Goal: Task Accomplishment & Management: Use online tool/utility

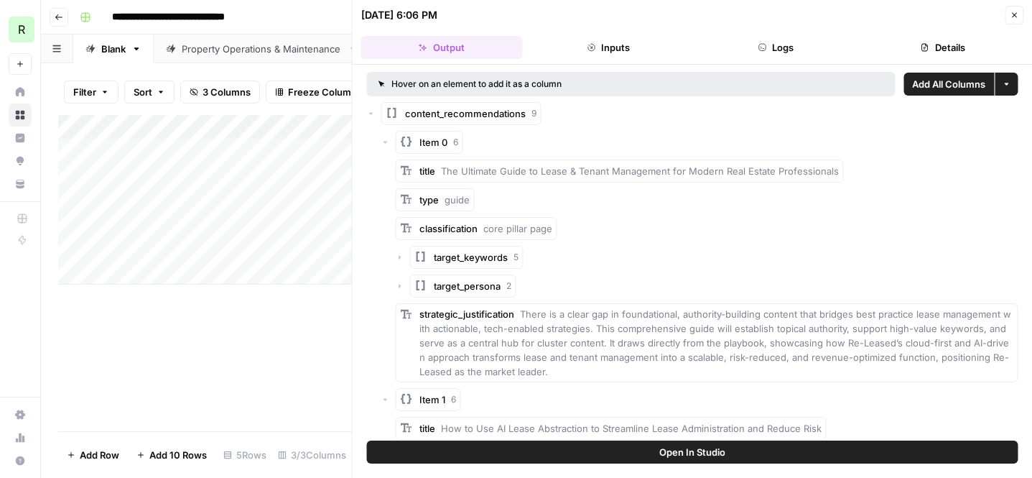
click at [1008, 85] on icon "button" at bounding box center [1006, 84] width 9 height 9
click at [369, 114] on icon "button" at bounding box center [371, 113] width 9 height 9
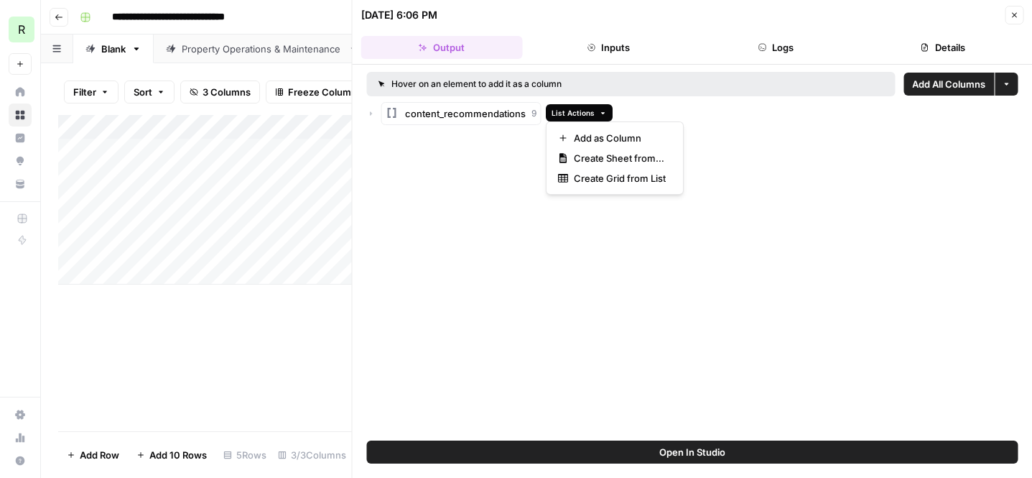
click at [601, 114] on icon "button" at bounding box center [603, 113] width 8 height 8
click at [608, 165] on span "Create Sheet from List" at bounding box center [620, 158] width 92 height 14
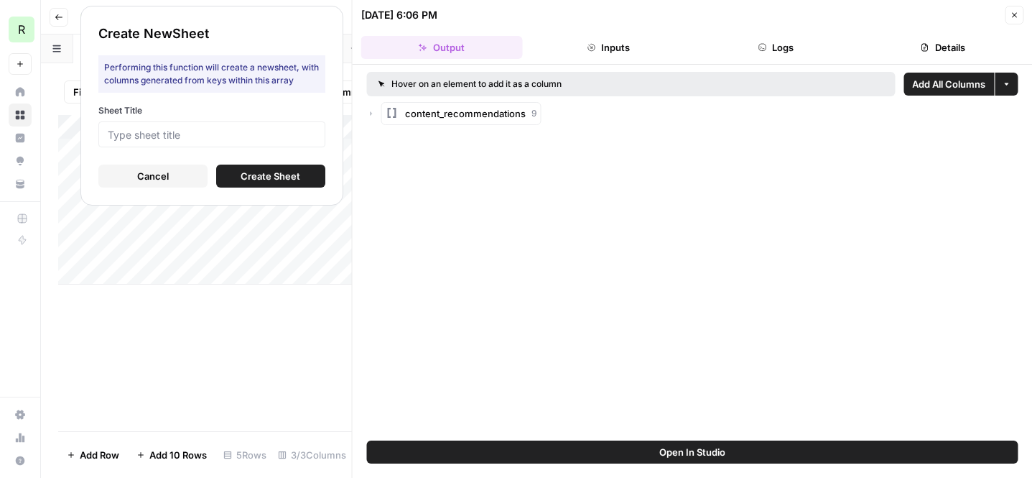
click at [241, 143] on div at bounding box center [211, 134] width 227 height 26
click at [237, 139] on input "Sheet Title" at bounding box center [212, 134] width 208 height 13
type input "Lease & Tenant Management"
click at [262, 176] on span "Create Sheet" at bounding box center [271, 176] width 60 height 14
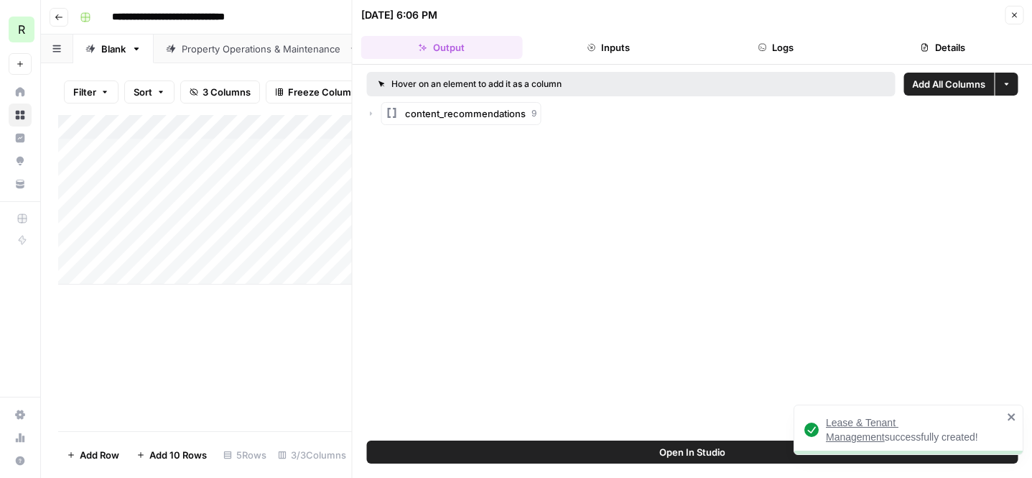
click at [1008, 15] on button "Close" at bounding box center [1014, 15] width 19 height 19
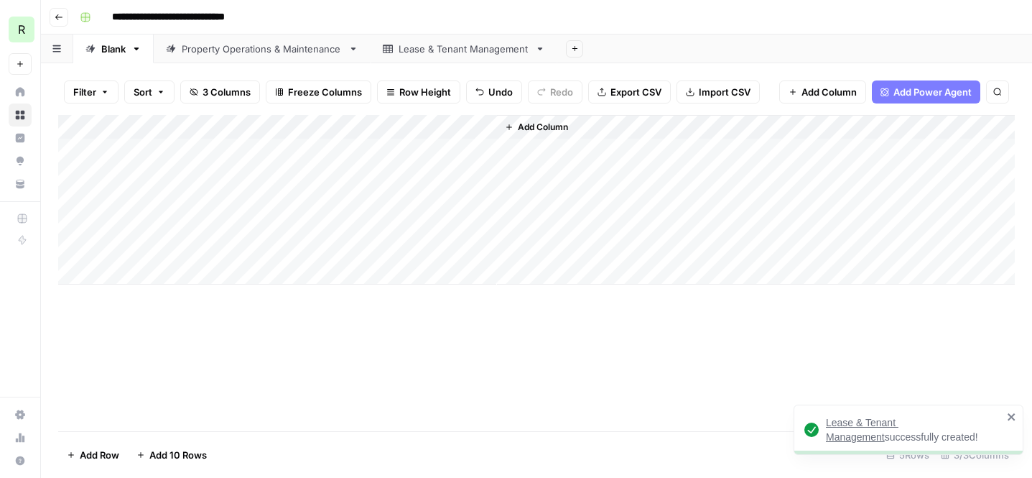
click at [441, 50] on div "Lease & Tenant Management" at bounding box center [464, 49] width 131 height 14
